Goal: Contribute content

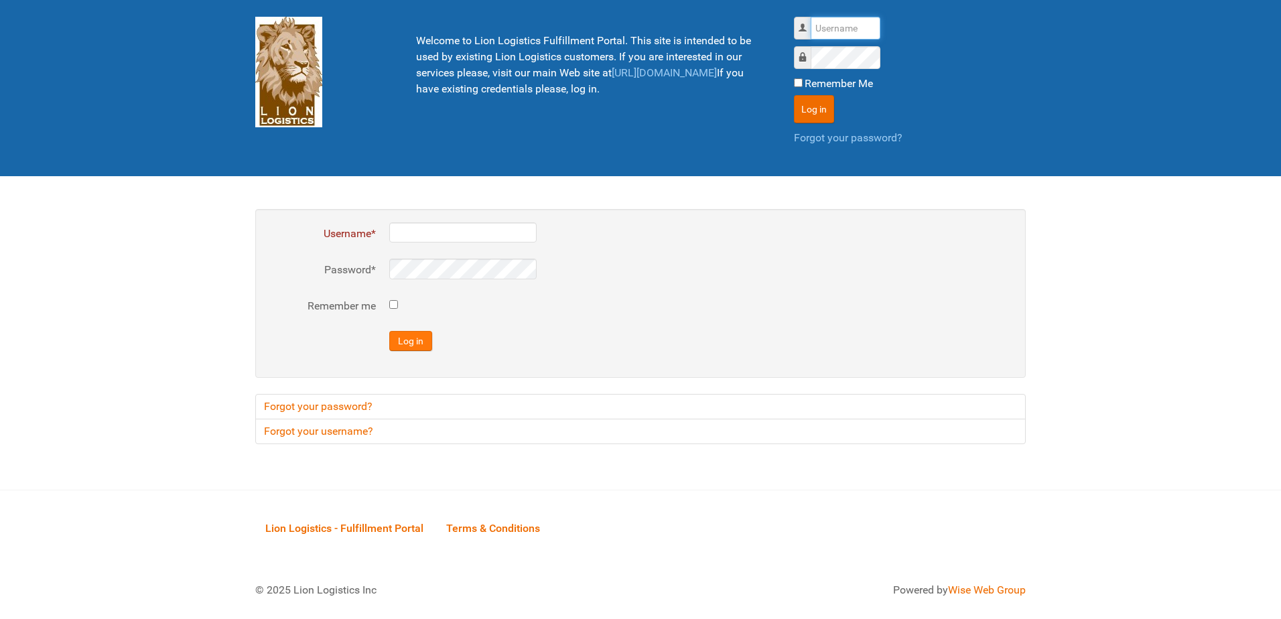
type input "al"
click at [416, 344] on button "Log in" at bounding box center [410, 341] width 43 height 20
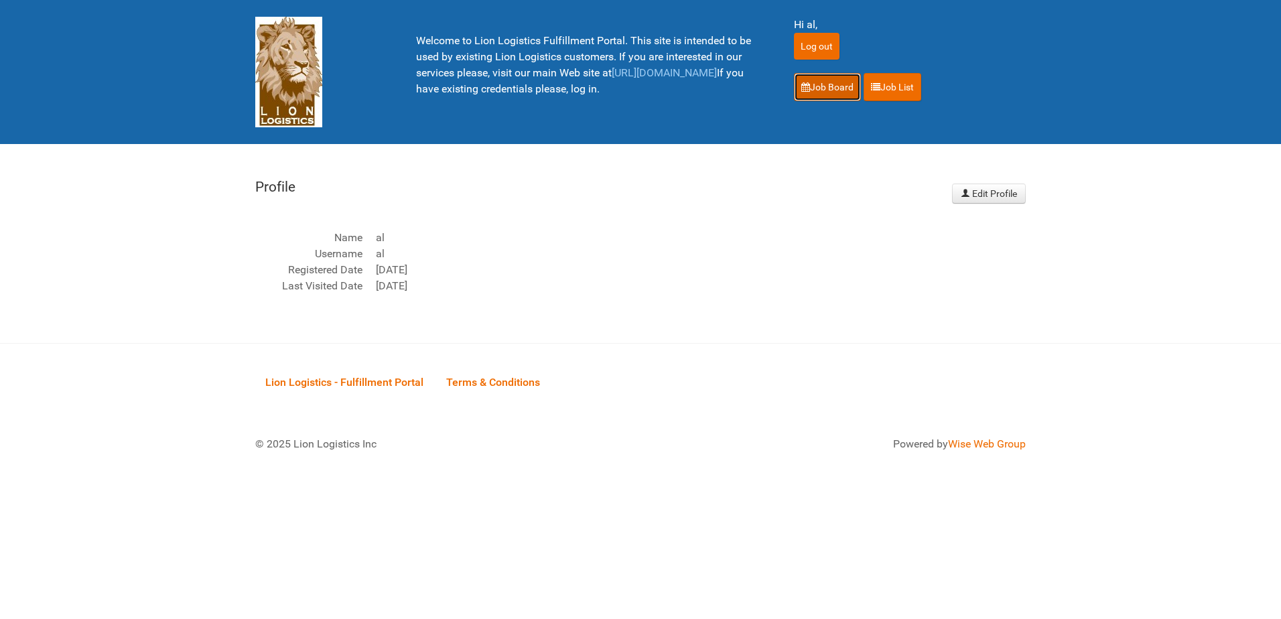
click at [818, 80] on link "Job Board" at bounding box center [827, 87] width 67 height 28
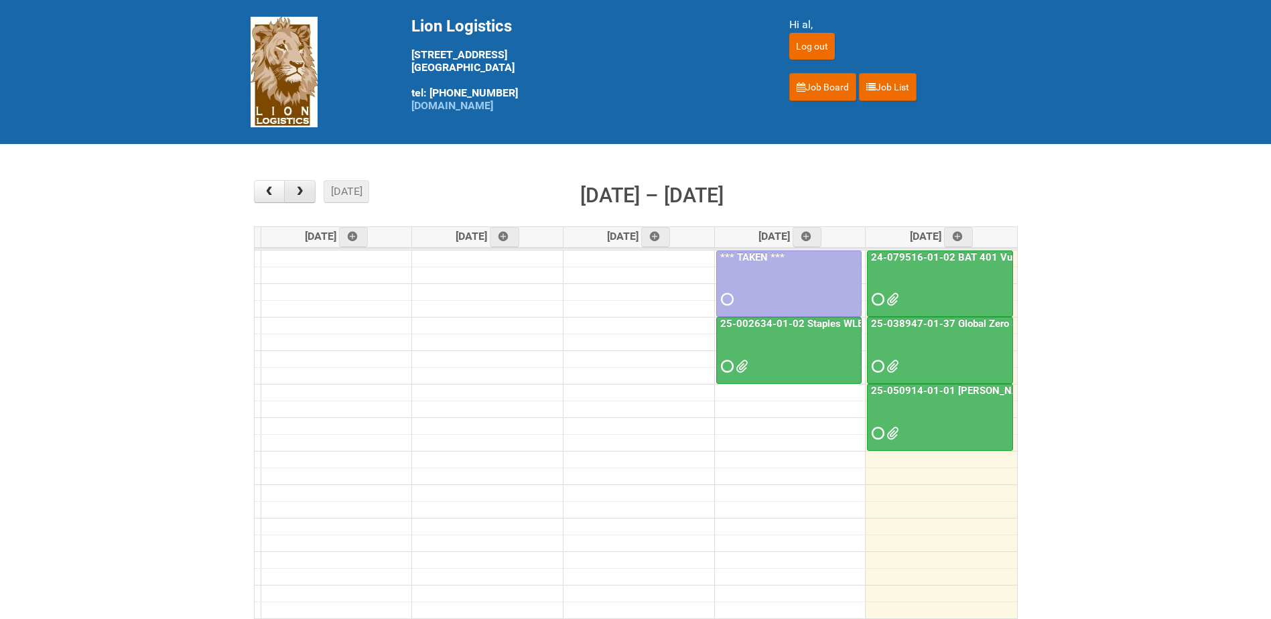
click at [303, 192] on span "button" at bounding box center [299, 191] width 13 height 11
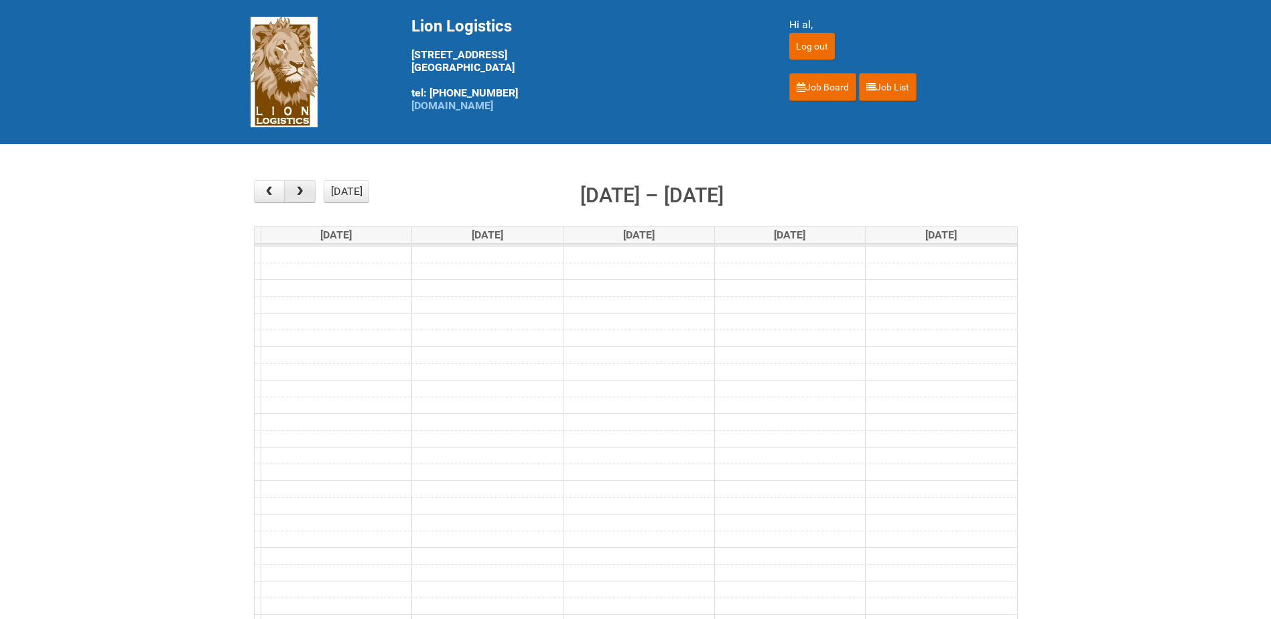
click at [303, 192] on span "button" at bounding box center [299, 191] width 13 height 11
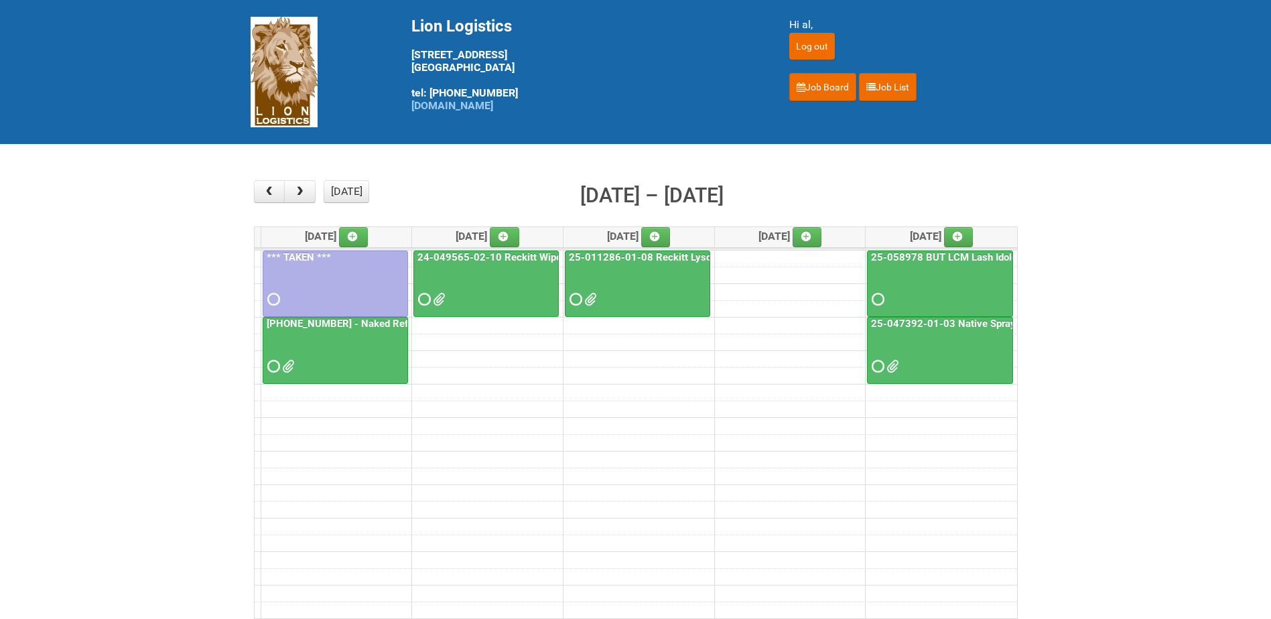
click at [368, 358] on div at bounding box center [335, 355] width 143 height 44
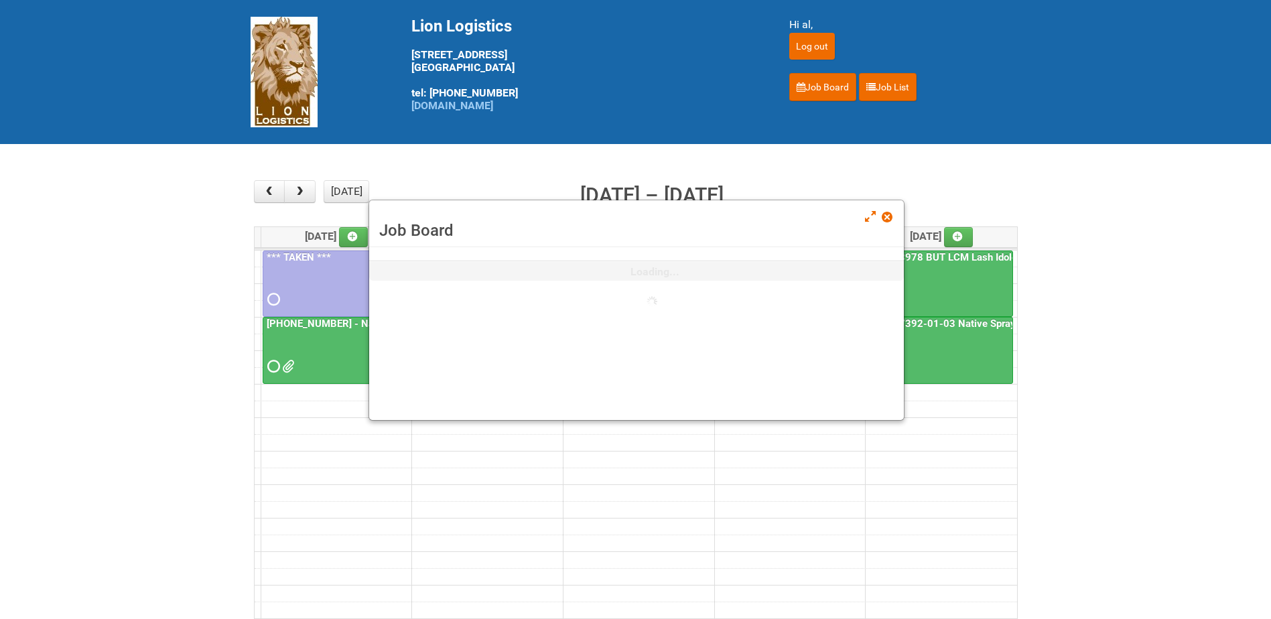
click at [368, 358] on div "Job Board Loading..." at bounding box center [636, 310] width 536 height 221
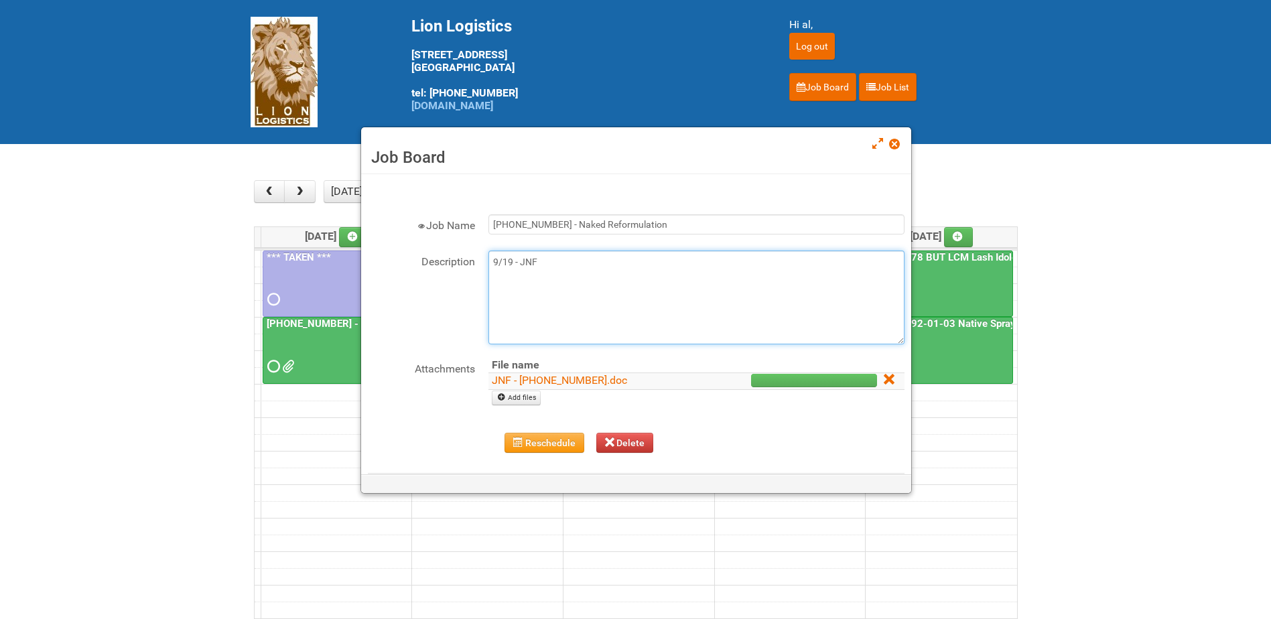
click at [543, 264] on textarea "9/19 - JNF" at bounding box center [696, 298] width 416 height 94
type textarea "9/19 - JNF 9/19 - MDN"
click at [518, 396] on link "Add files" at bounding box center [516, 398] width 49 height 15
click at [528, 395] on link "Add files" at bounding box center [516, 398] width 49 height 15
type input "C:\fakepath\MDN - 25-055556-01.xlsx"
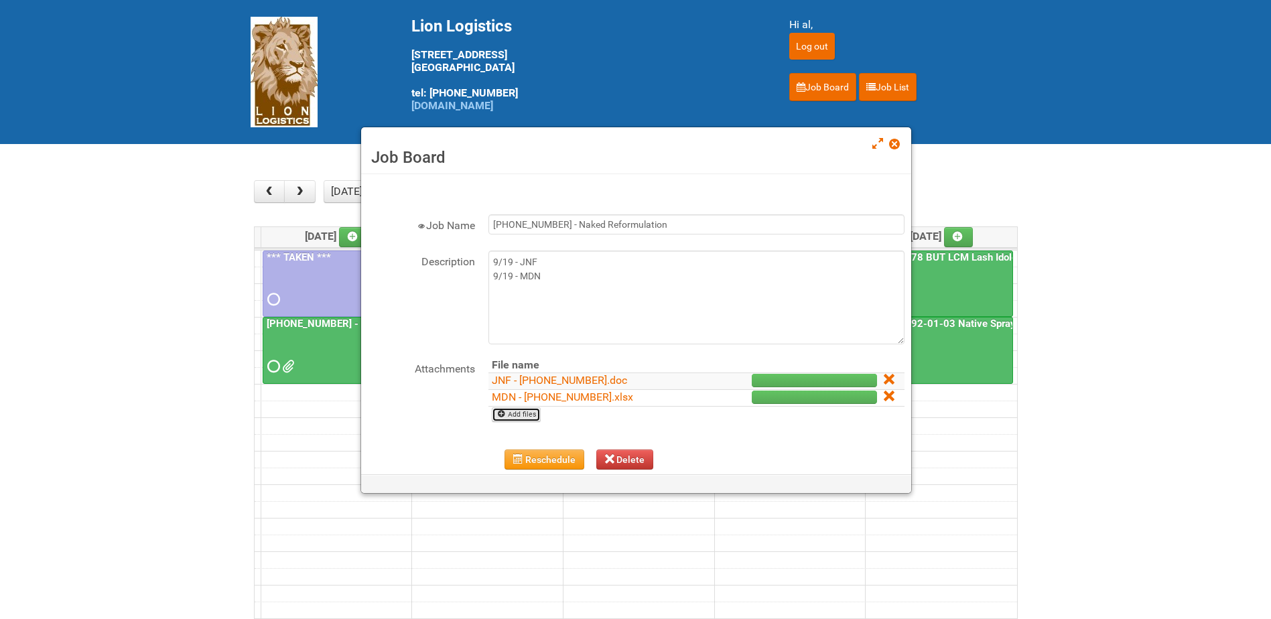
scroll to position [82, 0]
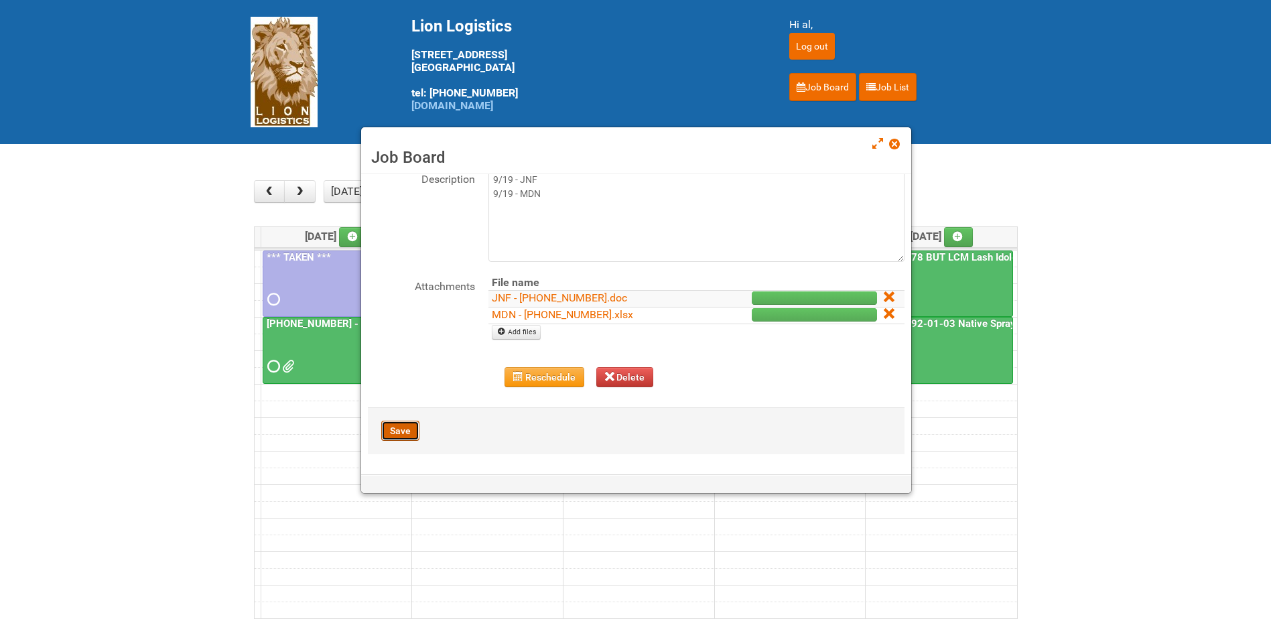
click at [401, 431] on button "Save" at bounding box center [400, 431] width 38 height 20
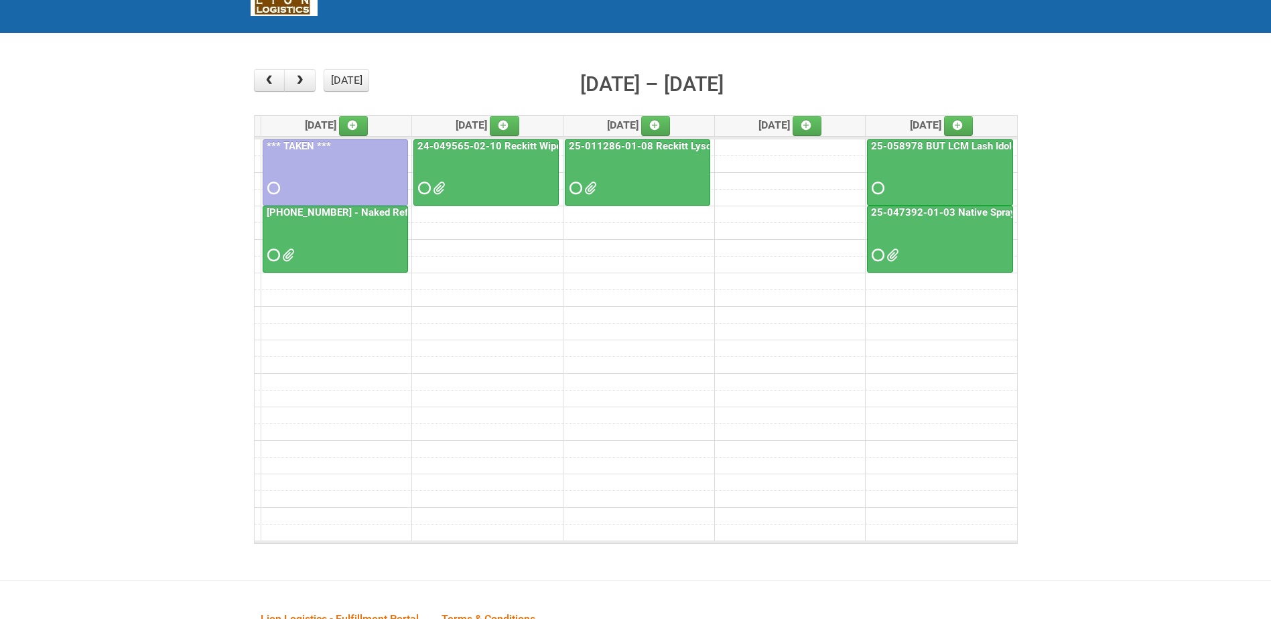
scroll to position [0, 0]
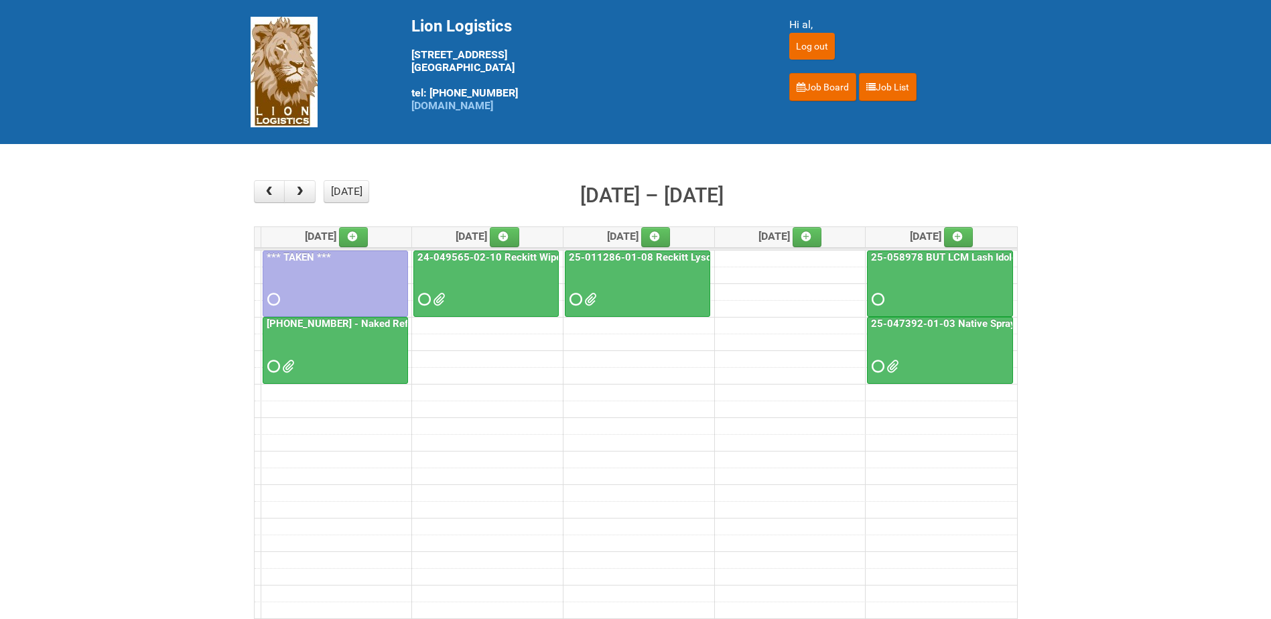
click at [349, 350] on div at bounding box center [335, 355] width 143 height 44
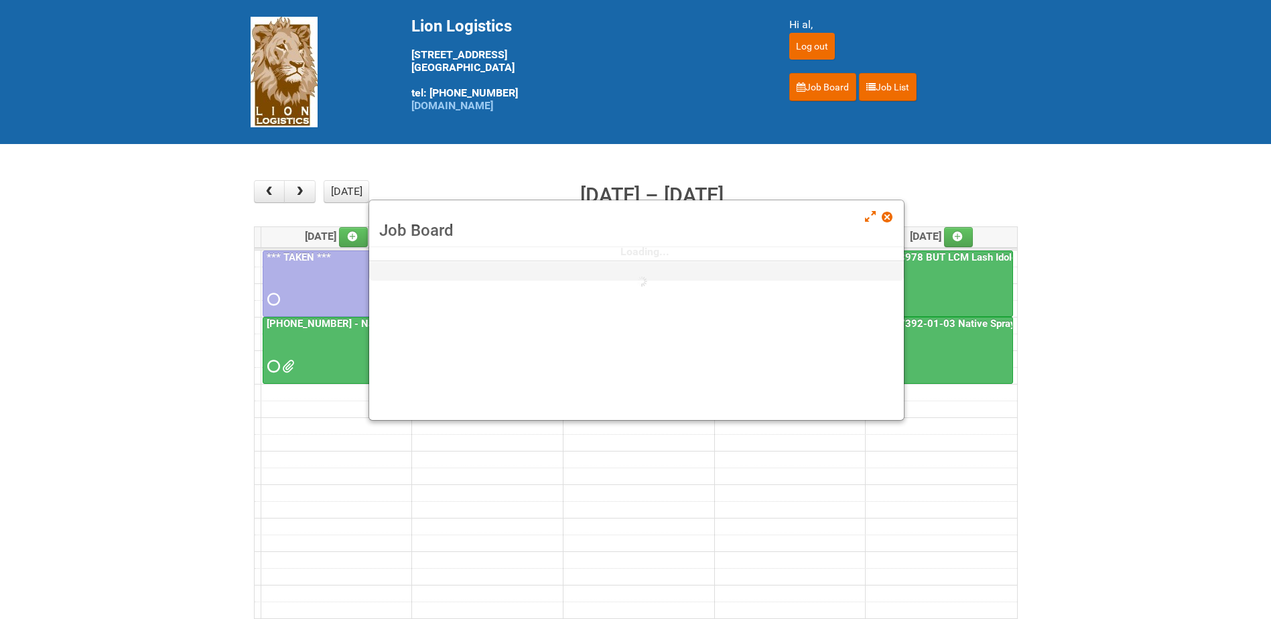
click at [349, 350] on div at bounding box center [335, 355] width 143 height 44
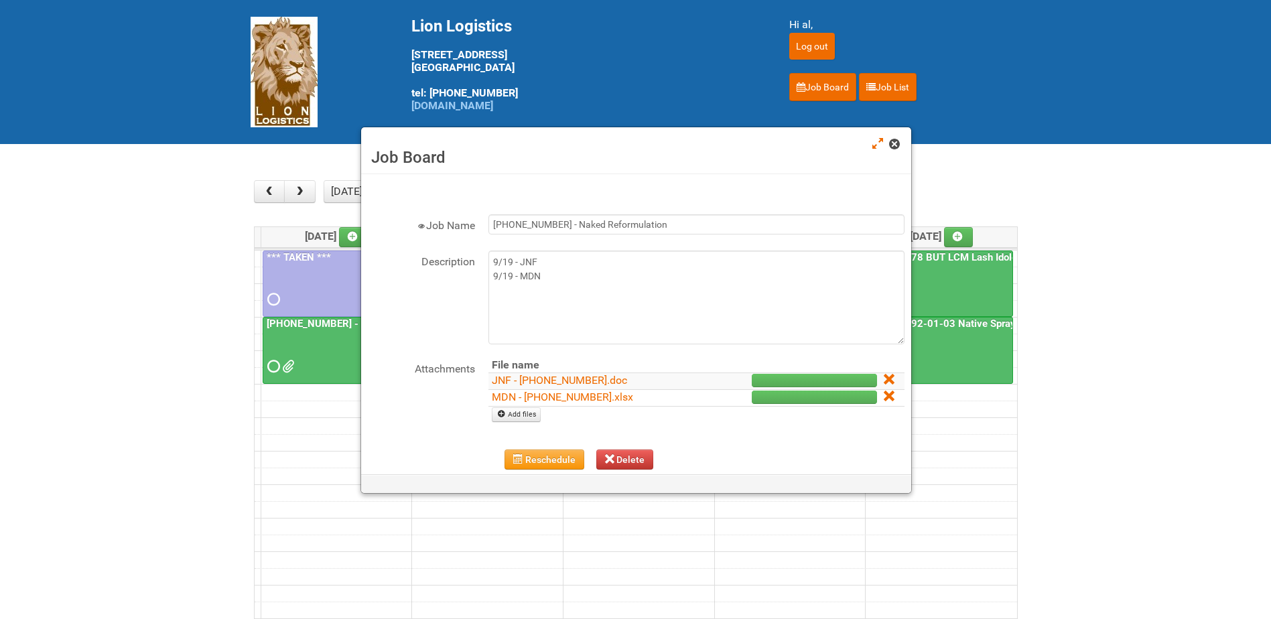
click at [896, 142] on span at bounding box center [893, 143] width 9 height 9
